Goal: Communication & Community: Participate in discussion

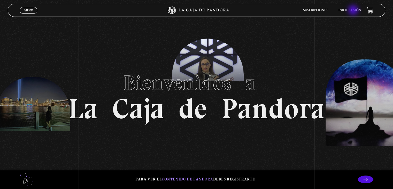
click at [354, 11] on link "Inicie sesión" at bounding box center [350, 10] width 23 height 3
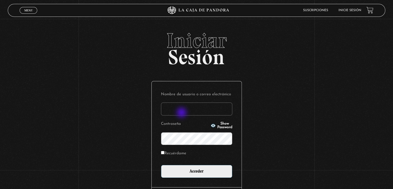
click at [182, 113] on input "Nombre de usuario o correo electrónico" at bounding box center [196, 108] width 71 height 13
type input "asuseth@gmail.com"
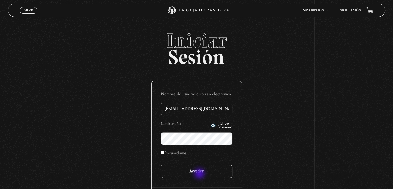
click at [200, 174] on input "Acceder" at bounding box center [196, 171] width 71 height 13
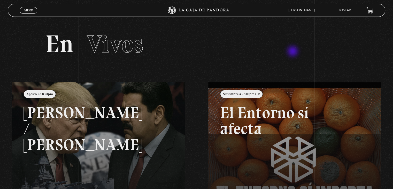
click at [293, 52] on h2 "En Vivos" at bounding box center [197, 44] width 302 height 25
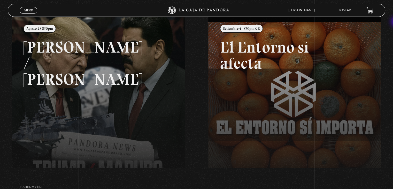
scroll to position [72, 0]
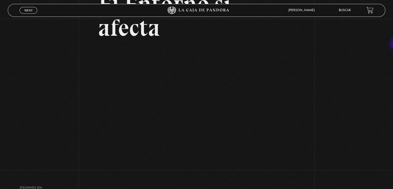
scroll to position [89, 0]
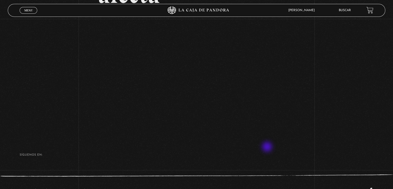
click at [268, 147] on footer "SÍguenos en: La Caja de Pandora, Derechos Reservados 2025 Realizado por" at bounding box center [196, 171] width 393 height 73
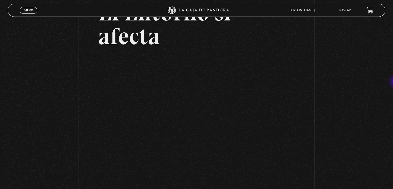
scroll to position [44, 0]
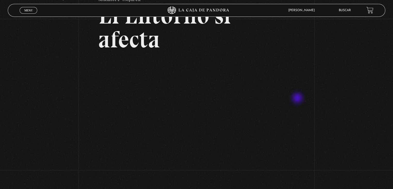
click at [298, 98] on div "Volver Setiembre 4 - 830pm CR El Entorno sí afecta" at bounding box center [196, 76] width 393 height 205
click at [339, 93] on div "Volver Setiembre 4 - 830pm CR El Entorno sí afecta" at bounding box center [196, 76] width 393 height 205
click at [331, 69] on div "Volver Setiembre 4 - 830pm CR El Entorno sí afecta" at bounding box center [196, 76] width 393 height 205
drag, startPoint x: 380, startPoint y: 0, endPoint x: 237, endPoint y: 39, distance: 148.1
click at [237, 39] on h2 "El Entorno sí afecta" at bounding box center [197, 28] width 196 height 48
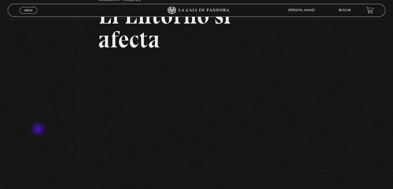
click at [39, 130] on div "Volver Setiembre 4 - 830pm CR El Entorno sí afecta" at bounding box center [196, 76] width 393 height 205
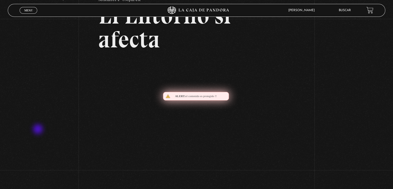
click at [39, 130] on div "Volver Setiembre 4 - 830pm CR El Entorno sí afecta" at bounding box center [196, 76] width 393 height 205
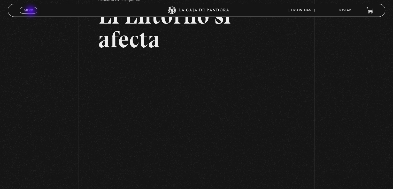
click at [31, 12] on span "Menu" at bounding box center [28, 10] width 9 height 3
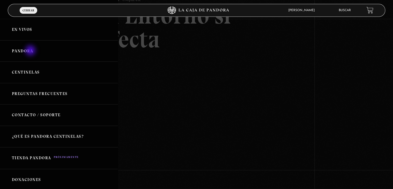
click at [31, 51] on link "Pandora" at bounding box center [59, 50] width 118 height 21
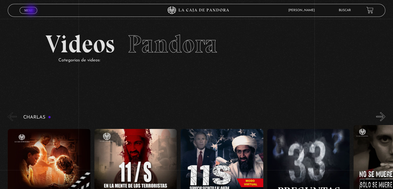
click at [32, 11] on span "Menu" at bounding box center [28, 10] width 9 height 3
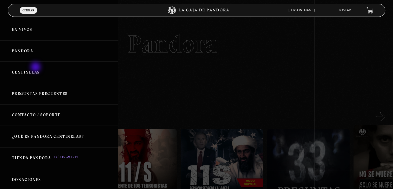
click at [36, 67] on link "Centinelas" at bounding box center [59, 72] width 118 height 21
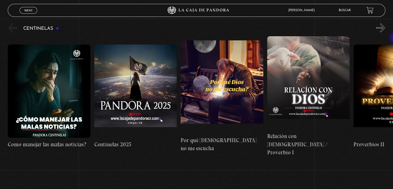
scroll to position [59, 0]
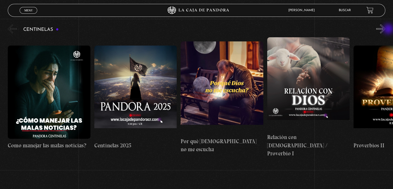
click at [385, 29] on button "»" at bounding box center [380, 28] width 9 height 9
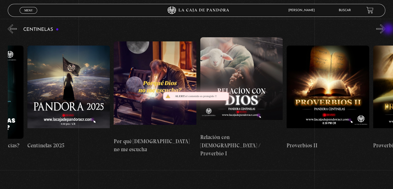
click at [385, 29] on button "»" at bounding box center [380, 28] width 9 height 9
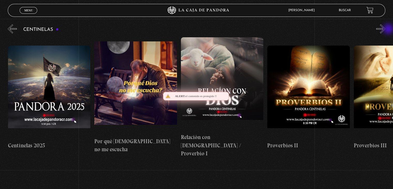
click at [385, 29] on button "»" at bounding box center [380, 28] width 9 height 9
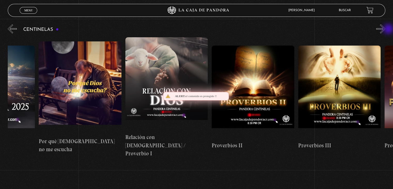
click at [385, 29] on button "»" at bounding box center [380, 28] width 9 height 9
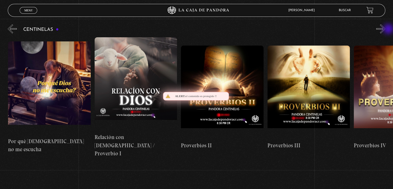
click at [385, 29] on button "»" at bounding box center [380, 28] width 9 height 9
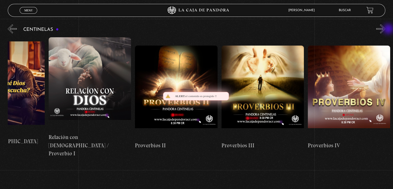
click at [385, 29] on button "»" at bounding box center [380, 28] width 9 height 9
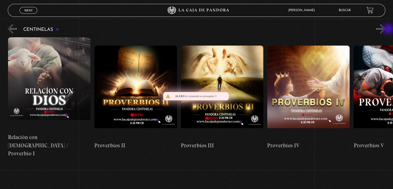
click at [385, 29] on button "»" at bounding box center [380, 28] width 9 height 9
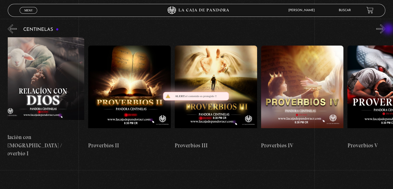
click at [385, 29] on button "»" at bounding box center [380, 28] width 9 height 9
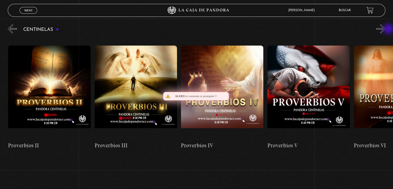
click at [385, 29] on button "»" at bounding box center [380, 28] width 9 height 9
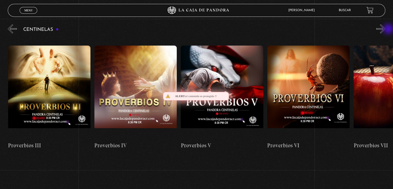
click at [385, 29] on button "»" at bounding box center [380, 28] width 9 height 9
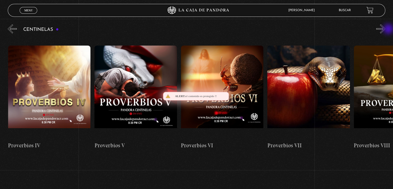
click at [385, 29] on button "»" at bounding box center [380, 28] width 9 height 9
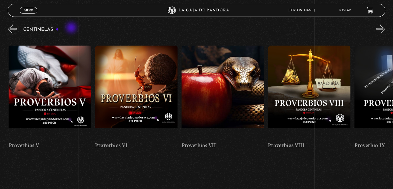
scroll to position [0, 605]
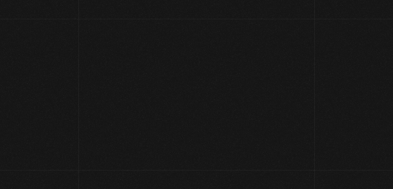
scroll to position [59, 0]
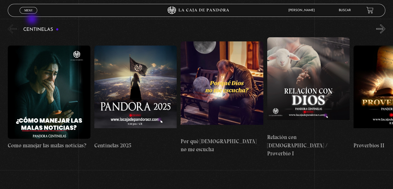
click at [199, 8] on icon at bounding box center [197, 10] width 118 height 8
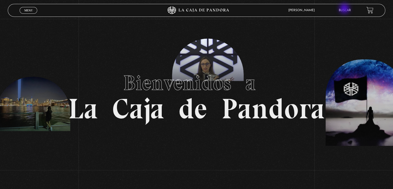
click at [250, 9] on header "Menu Cerrar Sofia Aguilar Suazo En vivos Pandora Centinelas Mi cuenta Salir Bus…" at bounding box center [196, 10] width 377 height 13
click at [26, 11] on span "Menu" at bounding box center [28, 10] width 9 height 3
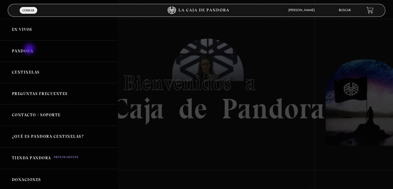
click at [30, 49] on link "Pandora" at bounding box center [59, 50] width 118 height 21
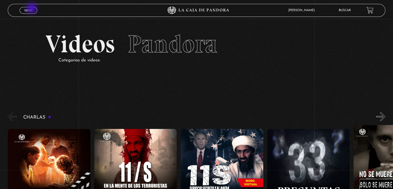
click at [32, 9] on span "Menu" at bounding box center [28, 10] width 9 height 3
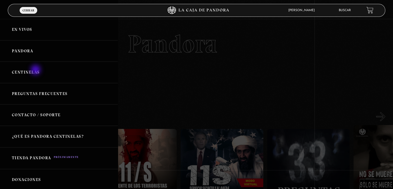
click at [36, 70] on link "Centinelas" at bounding box center [59, 72] width 118 height 21
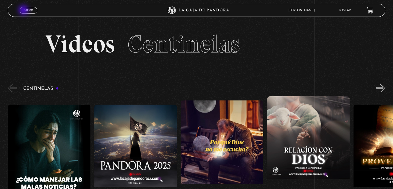
click at [24, 11] on span "Menu" at bounding box center [28, 10] width 9 height 3
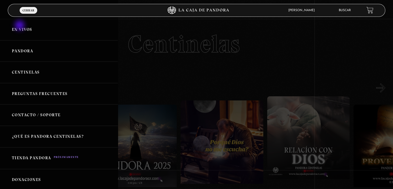
click at [20, 26] on link "En vivos" at bounding box center [59, 29] width 118 height 21
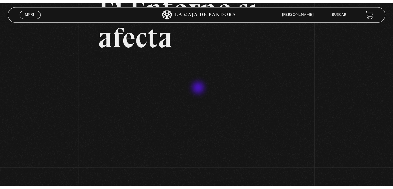
scroll to position [48, 0]
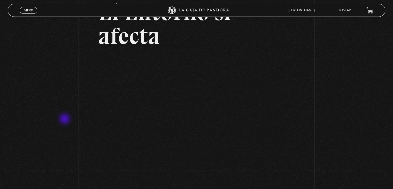
click at [65, 119] on div "Volver Setiembre 4 - 830pm CR El Entorno sí afecta" at bounding box center [196, 73] width 393 height 205
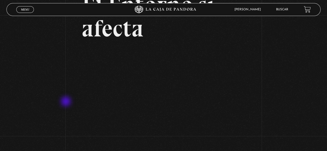
click at [66, 102] on div "Volver Setiembre 4 - 830pm CR El Entorno sí afecta" at bounding box center [163, 58] width 327 height 183
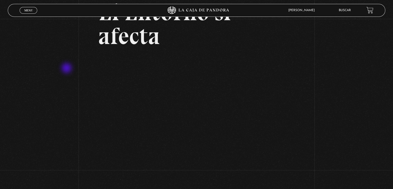
click at [67, 69] on div "Volver Setiembre 4 - 830pm CR El Entorno sí afecta" at bounding box center [196, 73] width 393 height 205
click at [40, 144] on div "Volver Setiembre 4 - 830pm CR El Entorno sí afecta" at bounding box center [196, 73] width 393 height 205
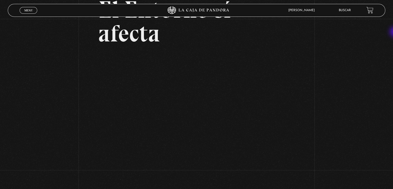
scroll to position [59, 0]
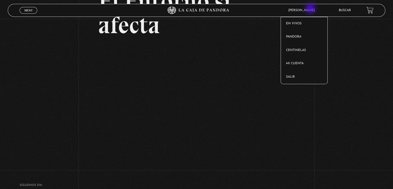
click at [311, 9] on span "[PERSON_NAME]" at bounding box center [303, 10] width 34 height 3
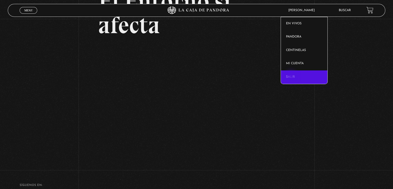
click at [292, 77] on link "Salir" at bounding box center [304, 76] width 47 height 13
